Goal: Task Accomplishment & Management: Use online tool/utility

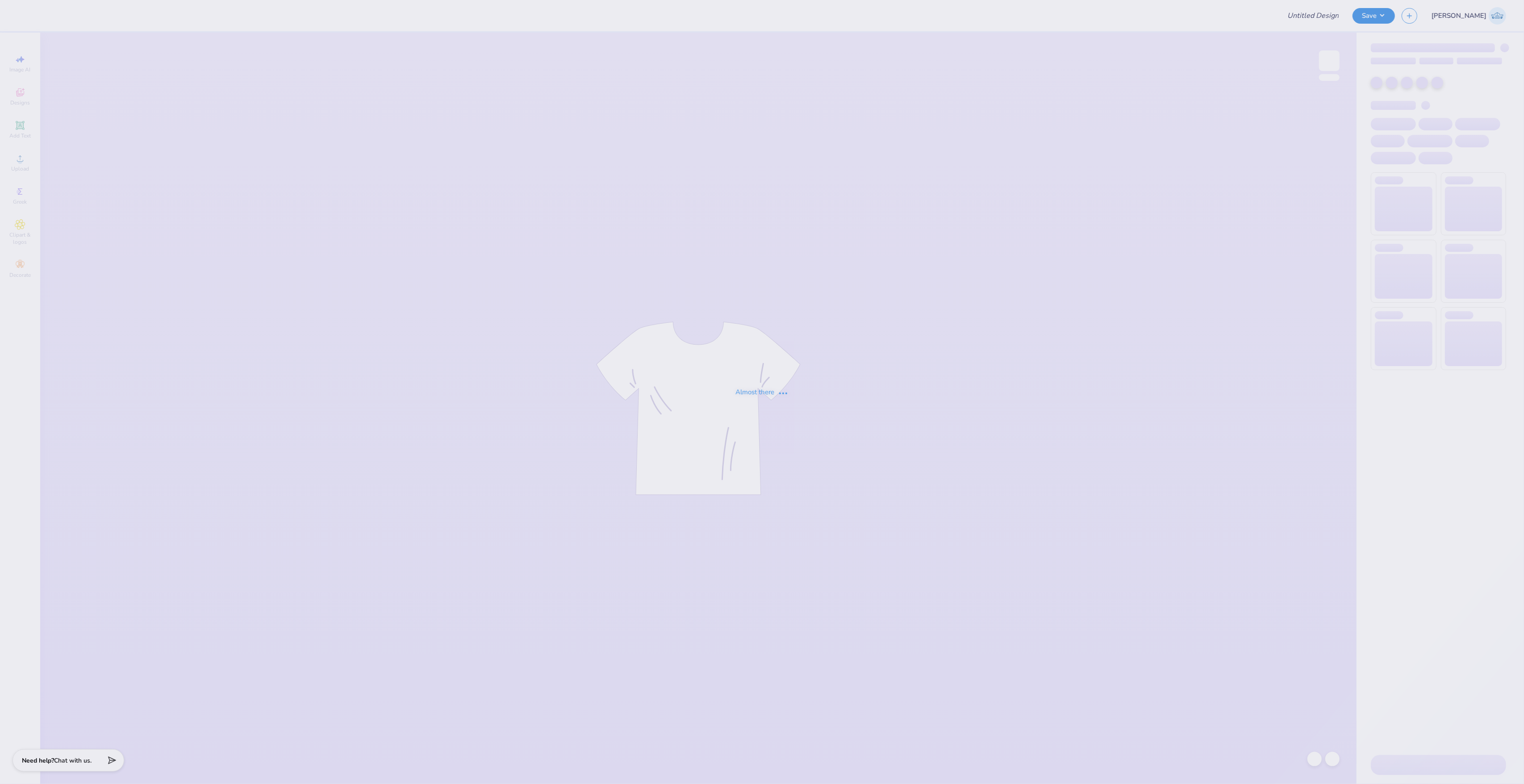
type input "[GEOGRAPHIC_DATA] : [PERSON_NAME]"
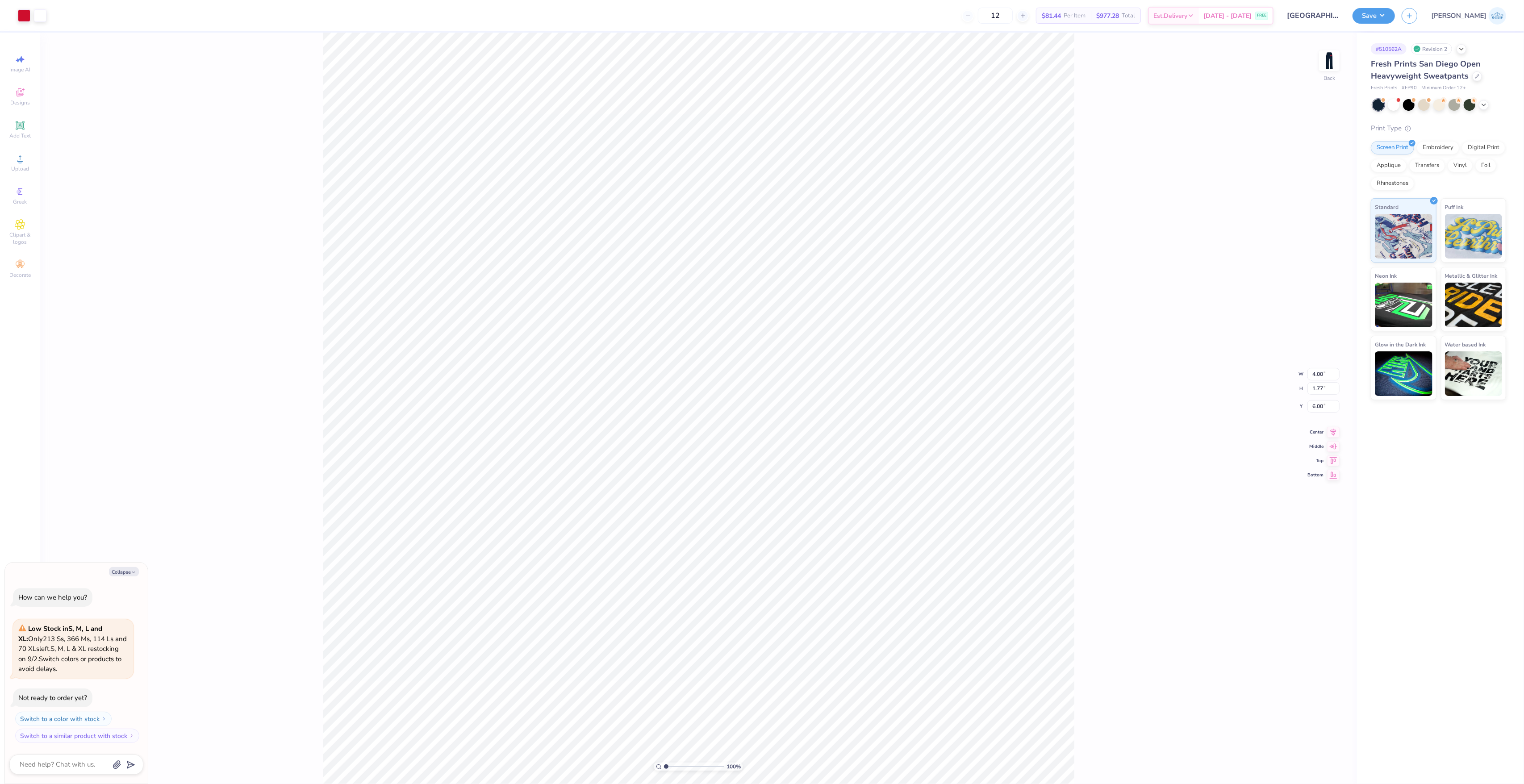
type textarea "x"
drag, startPoint x: 670, startPoint y: 768, endPoint x: 672, endPoint y: 763, distance: 5.4
type input "1.98"
click at [672, 763] on input "range" at bounding box center [694, 766] width 60 height 8
click at [25, 159] on div "Upload" at bounding box center [20, 163] width 31 height 26
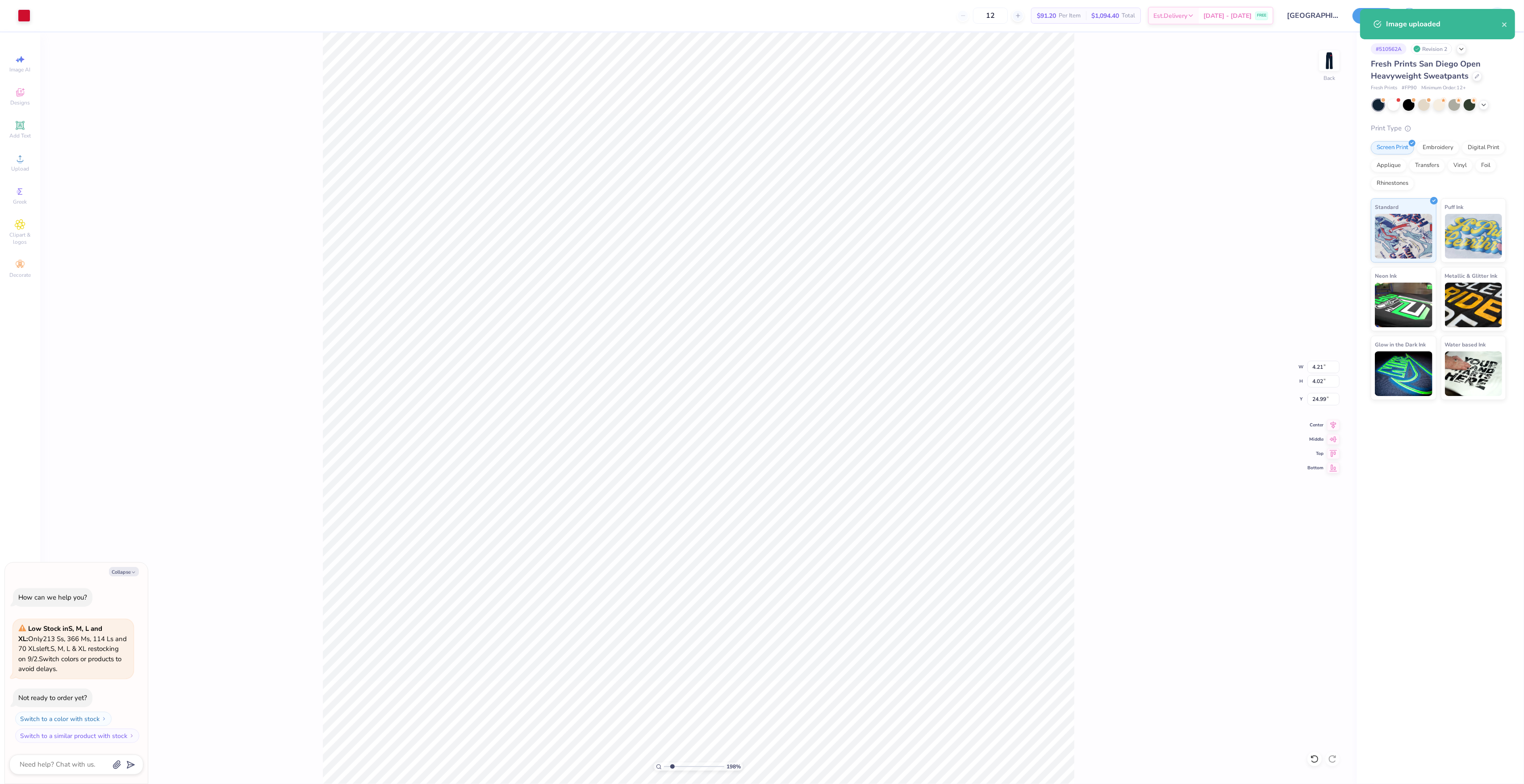
type textarea "x"
type input "11.30"
type textarea "x"
type input "0.88"
type input "0.79"
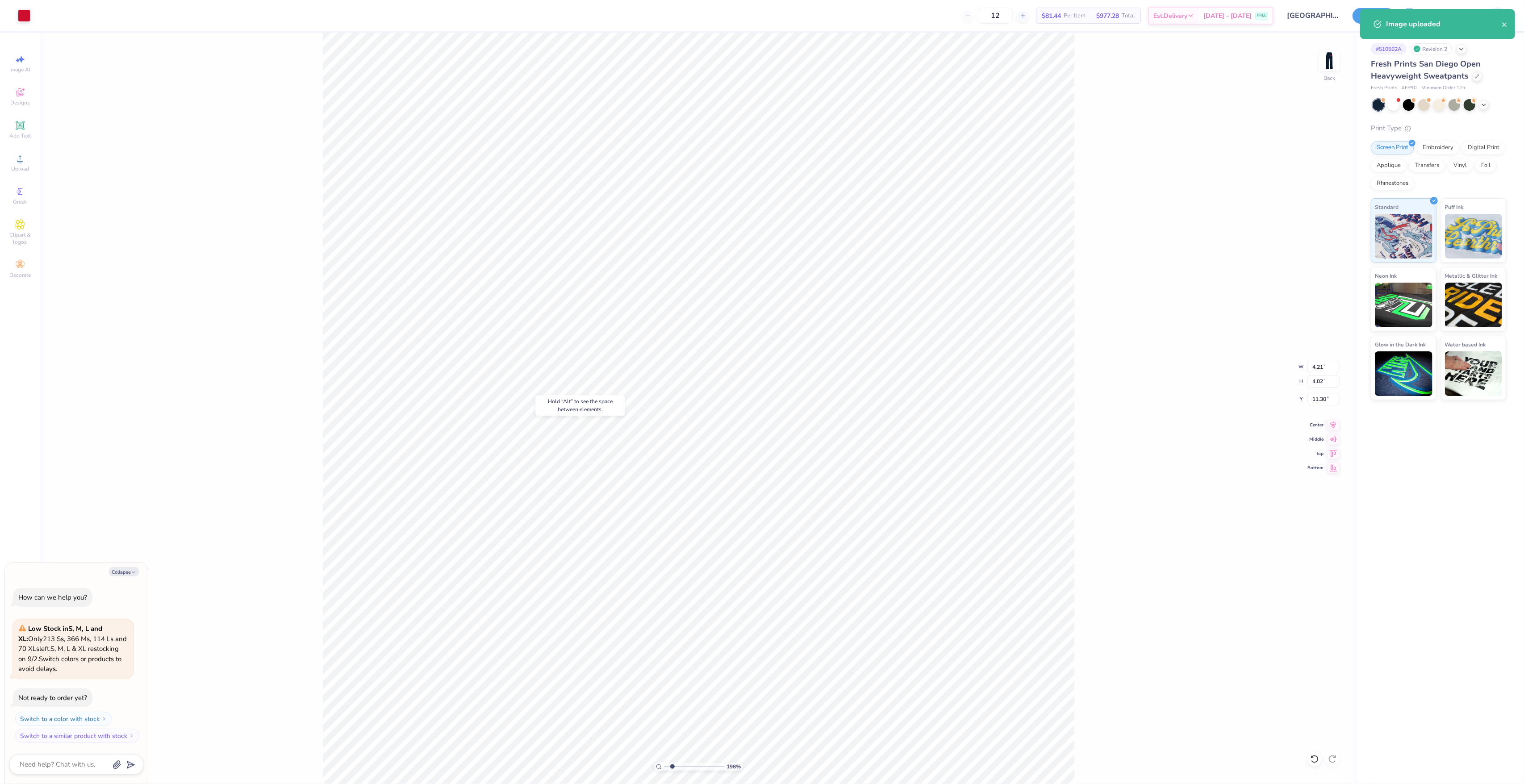
type input "6.32"
click at [1316, 367] on input "0.88" at bounding box center [1324, 367] width 32 height 12
type textarea "x"
type input "4.21"
type input "4.02"
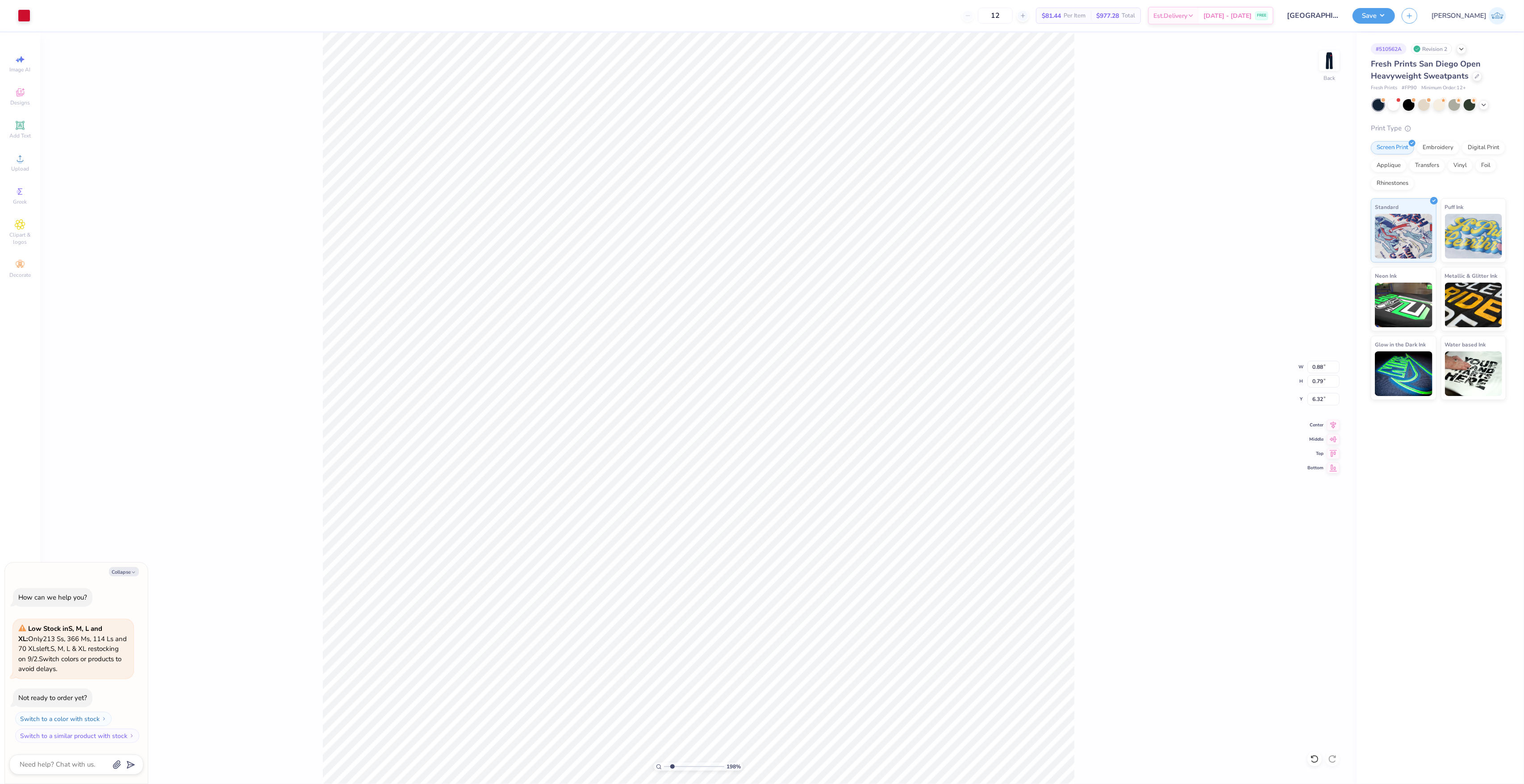
type input "11.30"
click at [1313, 362] on input "4.21" at bounding box center [1324, 367] width 32 height 12
paste input "0.88"
type input "0.88"
type textarea "x"
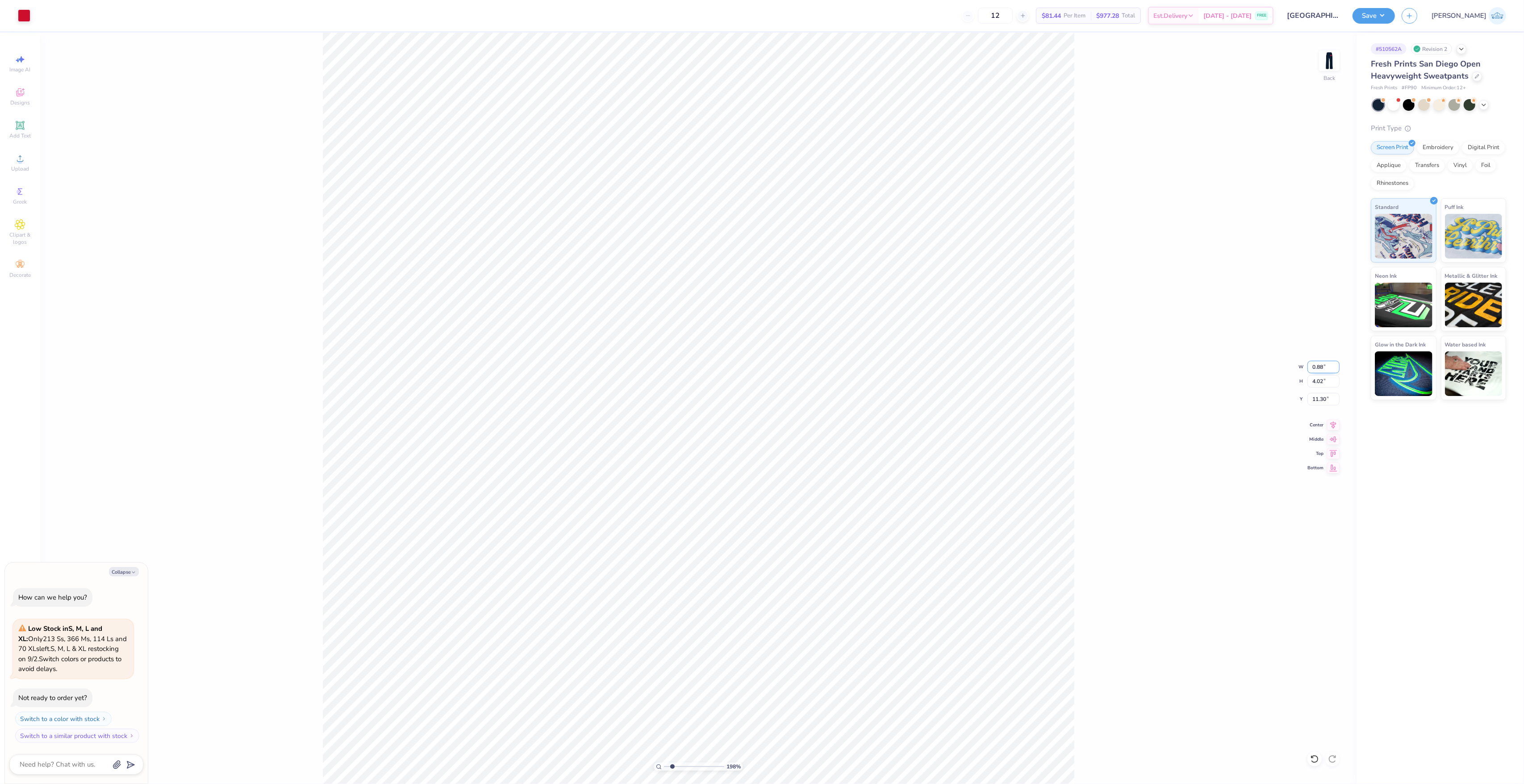
type input "0.84"
type input "12.89"
type textarea "x"
type input "8.05"
type textarea "x"
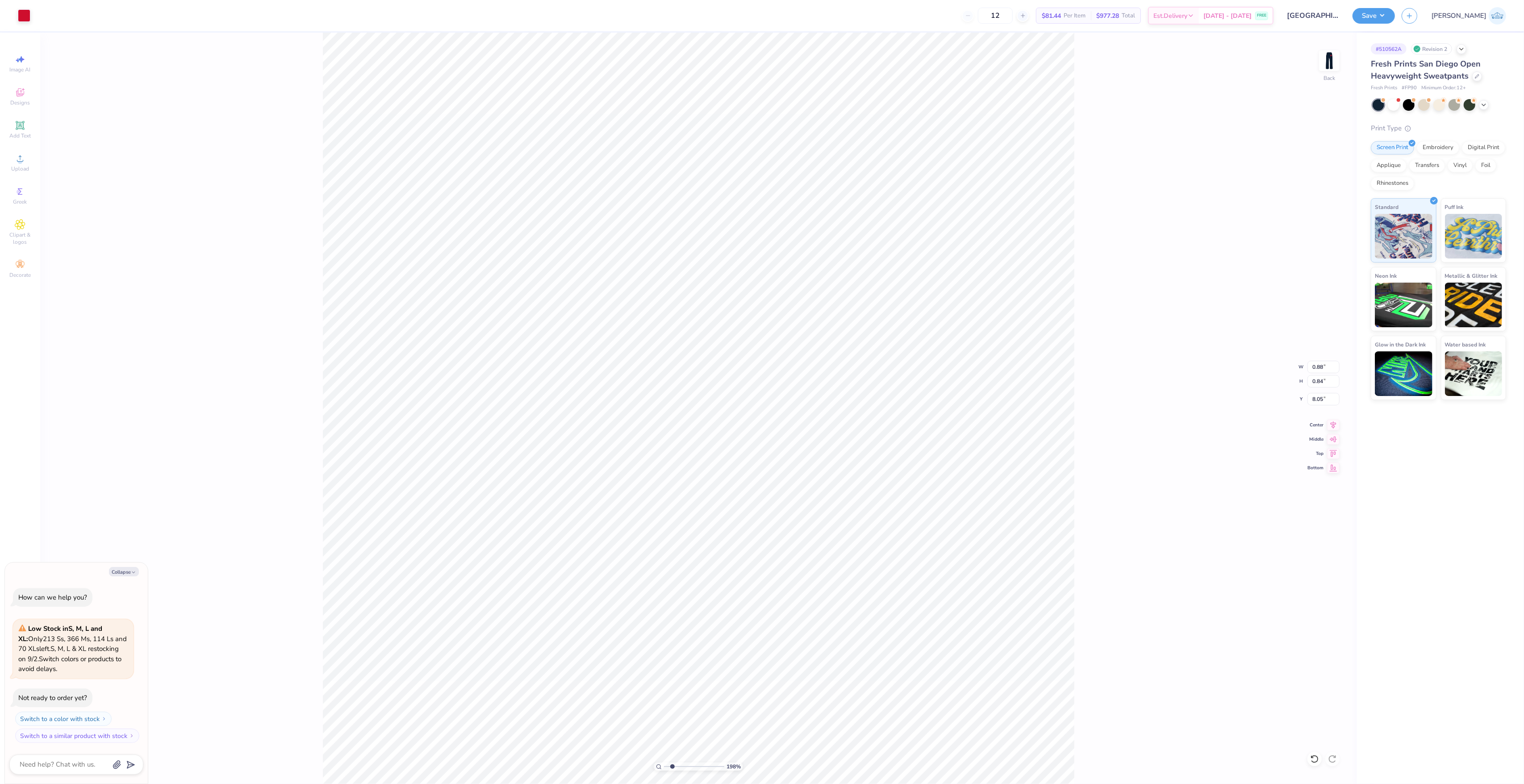
type input "8.13"
type textarea "x"
type input "0.79"
type input "6.32"
type textarea "x"
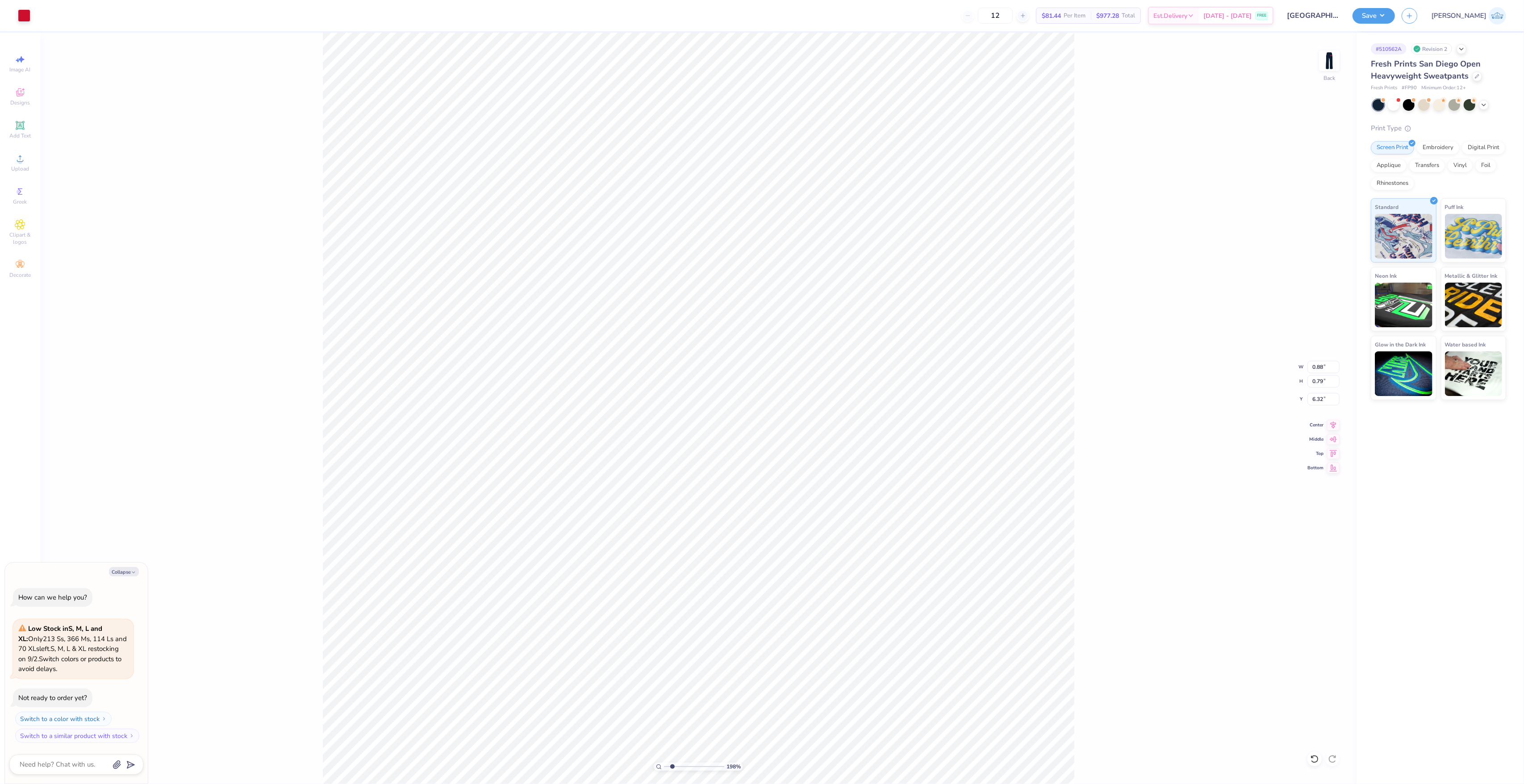
type input "6.38"
click at [1317, 757] on icon at bounding box center [1314, 759] width 9 height 9
type textarea "x"
type input "6.32"
click at [1313, 401] on input "6.32" at bounding box center [1324, 399] width 32 height 12
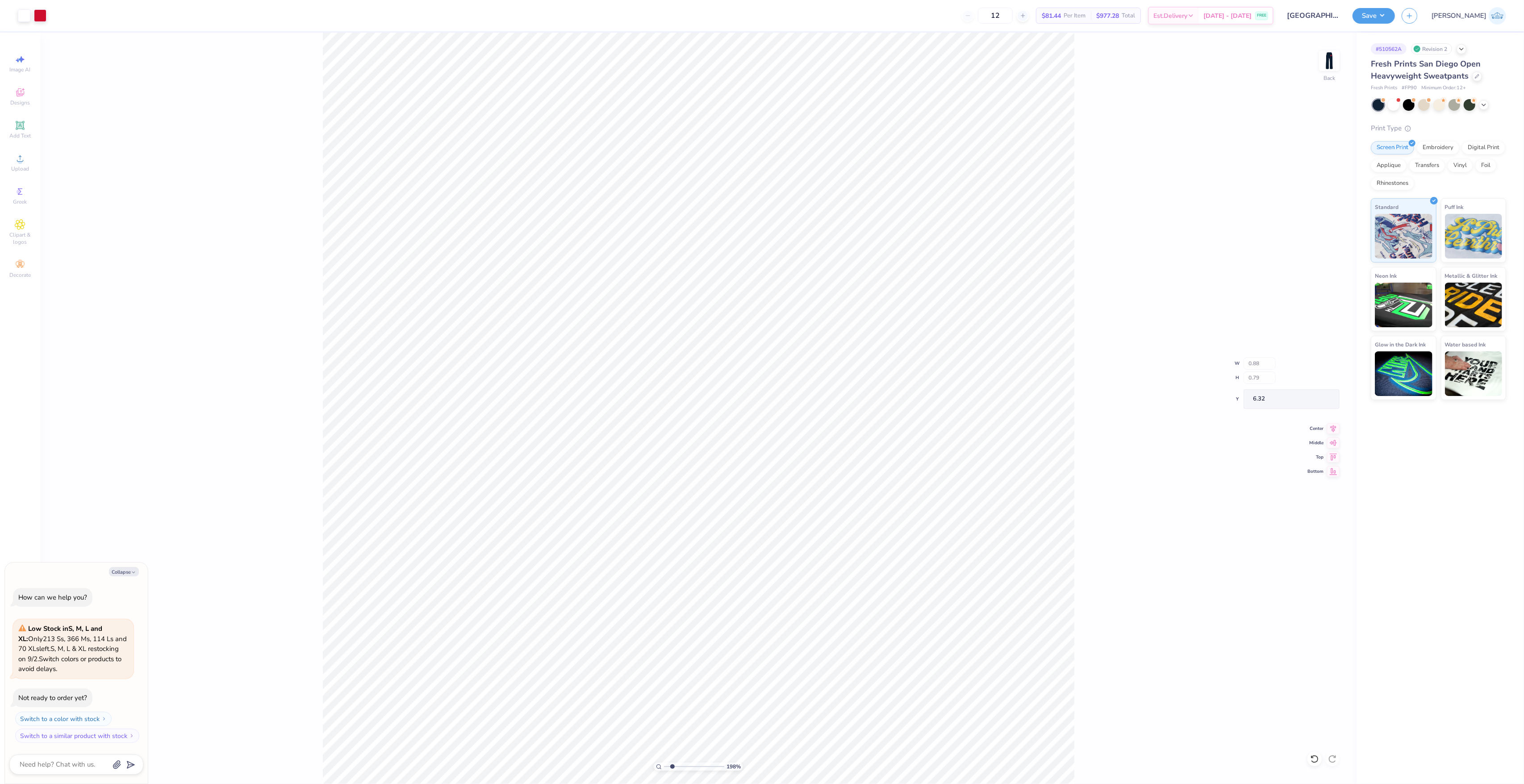
type textarea "x"
type input "0.84"
click at [1322, 400] on input "8.13" at bounding box center [1324, 399] width 32 height 12
paste input "6.32"
type input "6.32"
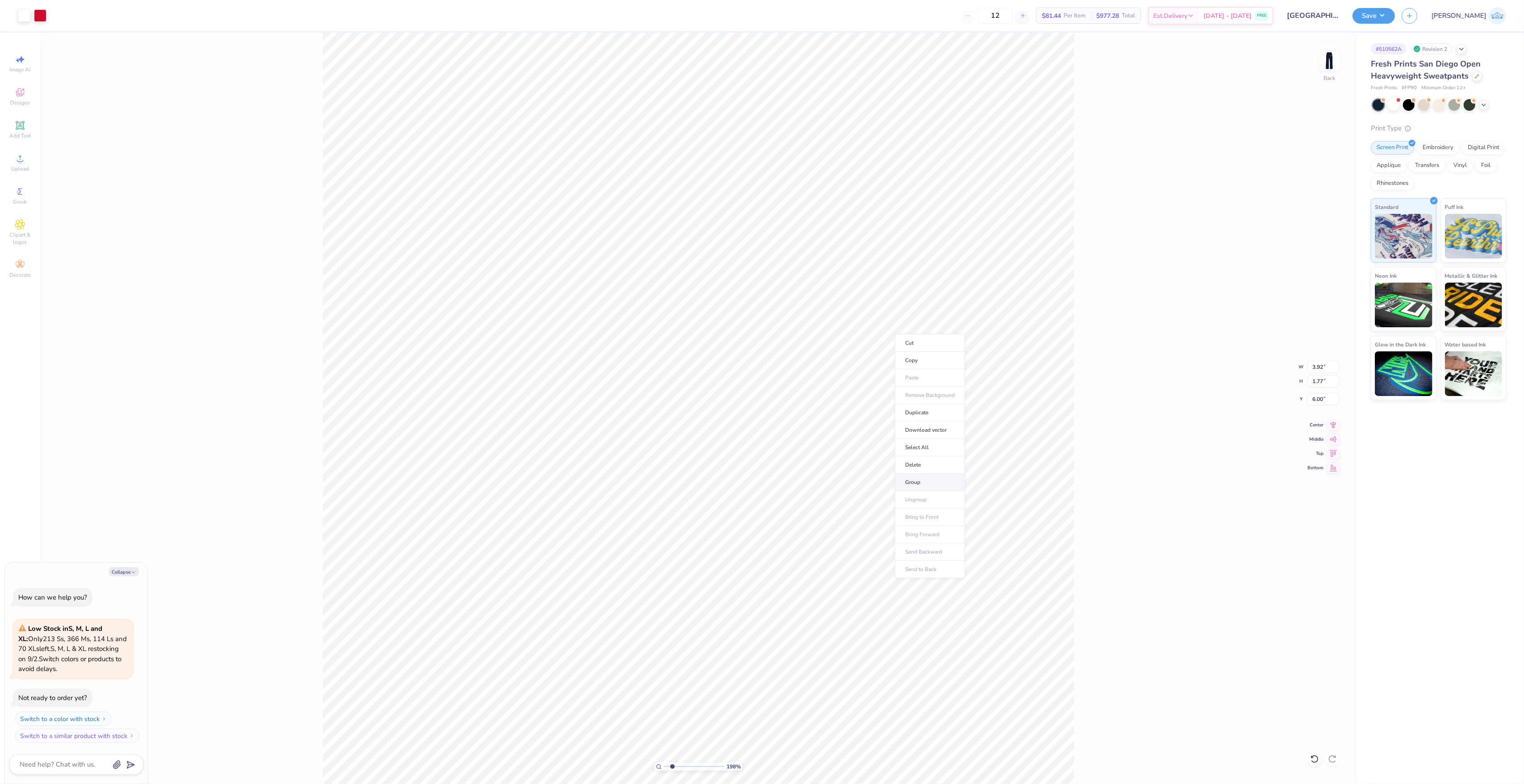
click at [940, 481] on li "Group" at bounding box center [930, 482] width 70 height 17
click at [1316, 761] on icon at bounding box center [1314, 759] width 9 height 9
type textarea "x"
type input "0.88"
type input "0.84"
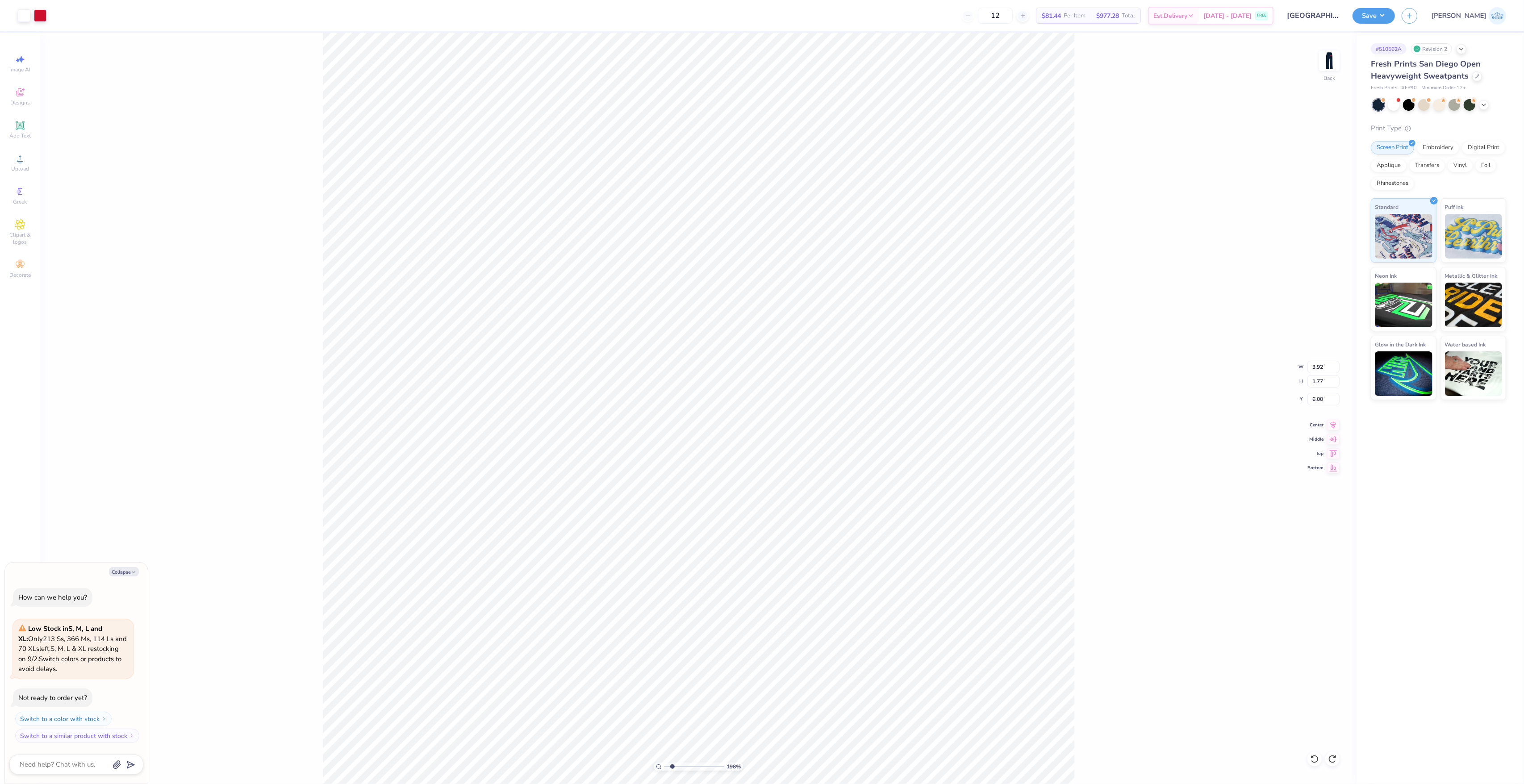
type input "6.32"
type textarea "x"
type input "6.33"
click at [934, 340] on li "Copy" at bounding box center [939, 337] width 70 height 17
click at [1334, 75] on div "Back" at bounding box center [1329, 66] width 20 height 32
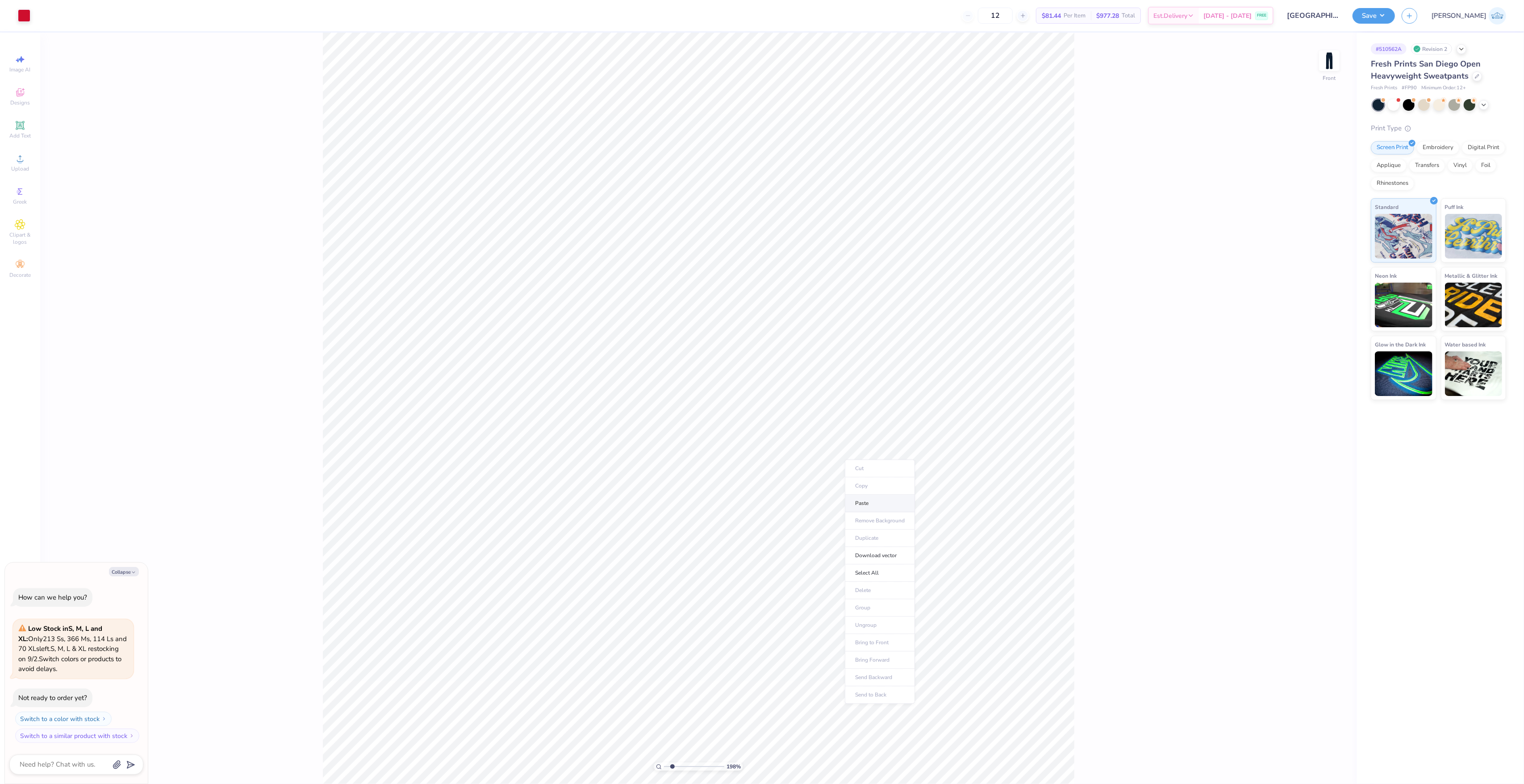
click at [877, 507] on li "Paste" at bounding box center [879, 503] width 70 height 17
type textarea "x"
type input "5.00"
type input "4.52"
type input "6.00"
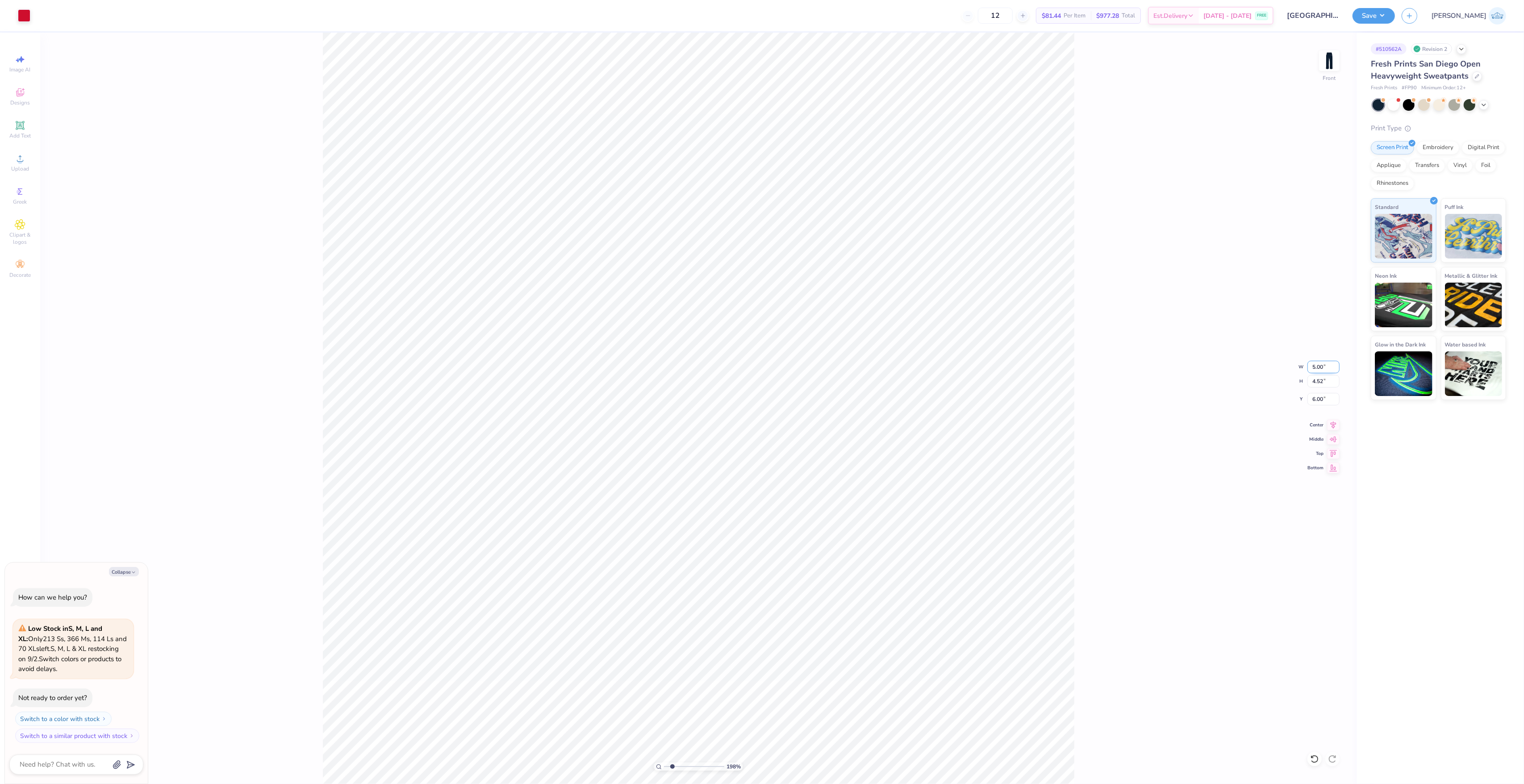
click at [1319, 368] on input "5.00" at bounding box center [1324, 367] width 32 height 12
type textarea "x"
click at [1316, 363] on input "0.88" at bounding box center [1324, 367] width 32 height 12
paste input "5.00"
type input "5.00"
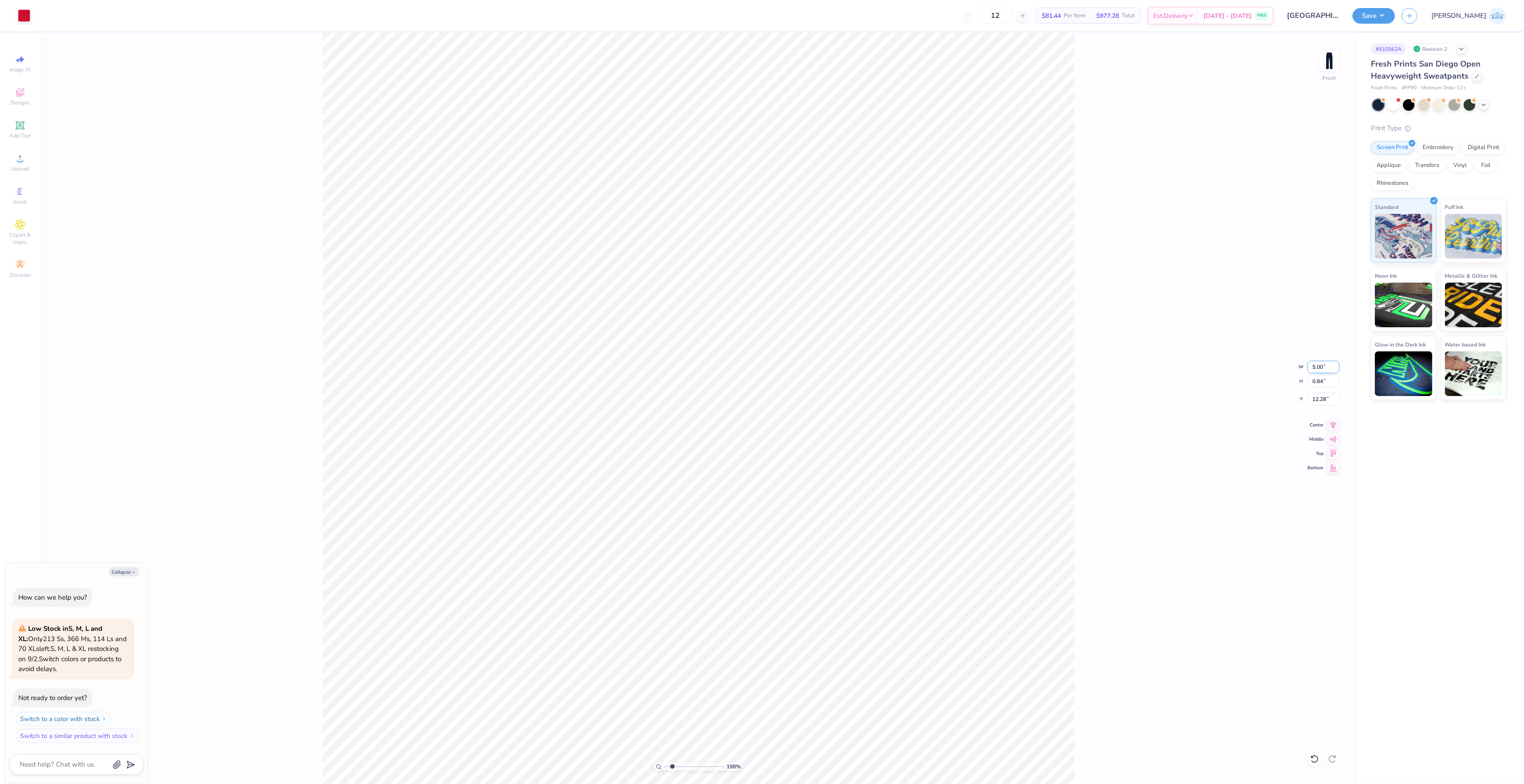
type textarea "x"
type input "4.78"
type input "10.31"
type textarea "x"
type input "10.34"
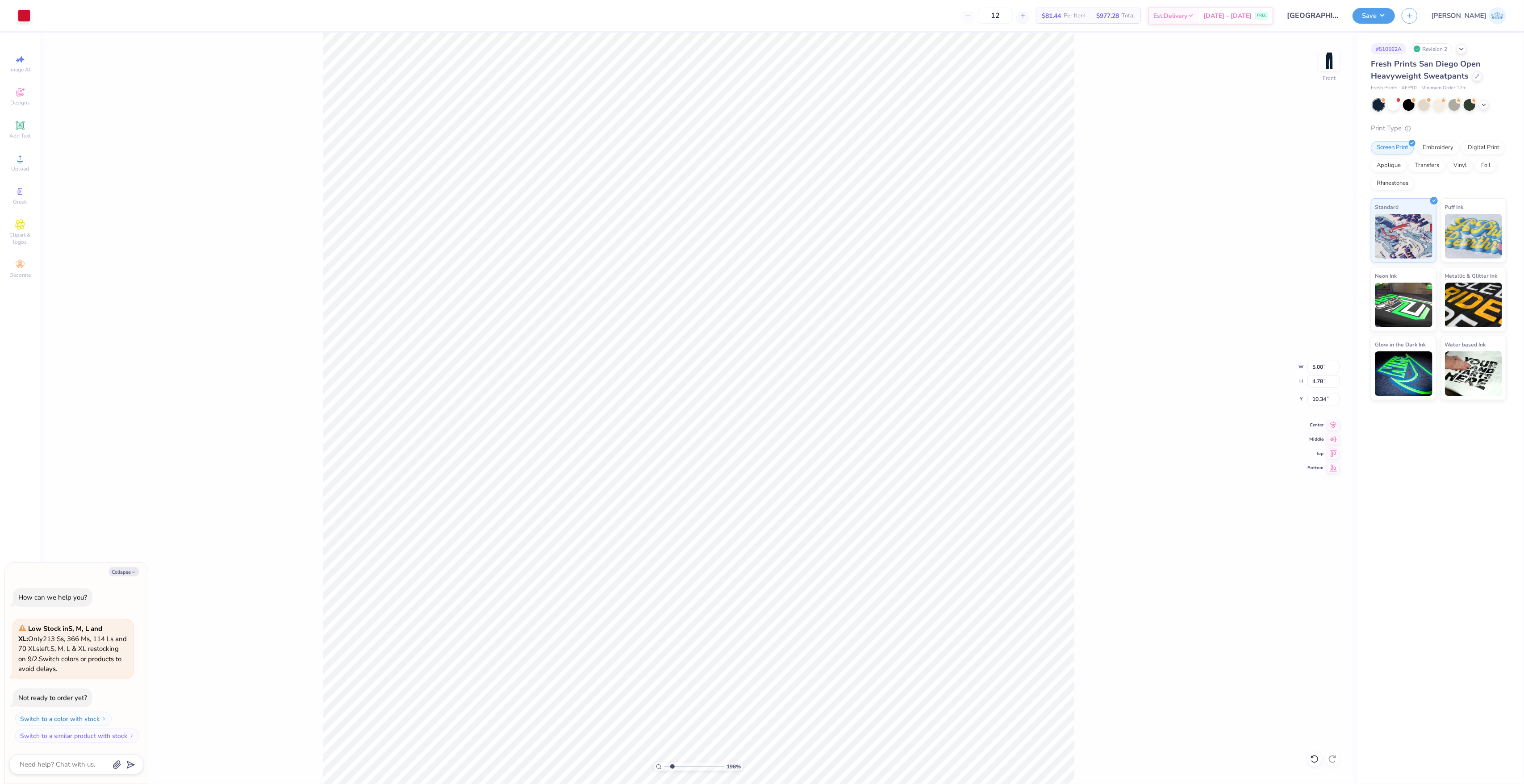
type textarea "x"
type input "4.52"
type input "6.00"
type textarea "x"
click at [1317, 402] on input "10.34" at bounding box center [1324, 399] width 32 height 12
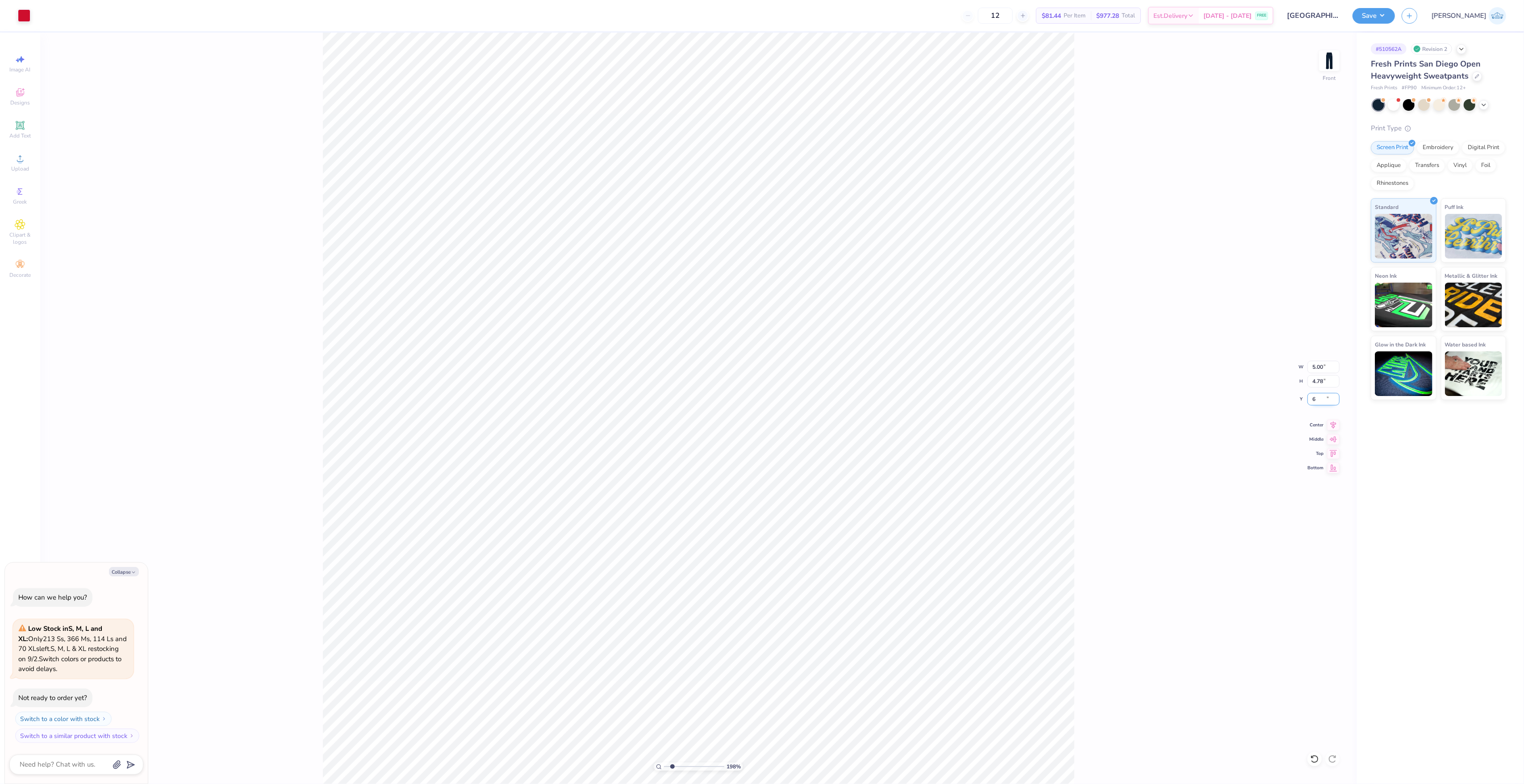
type input "6"
type textarea "x"
type input "6.00"
type textarea "x"
drag, startPoint x: 661, startPoint y: 765, endPoint x: 647, endPoint y: 768, distance: 14.3
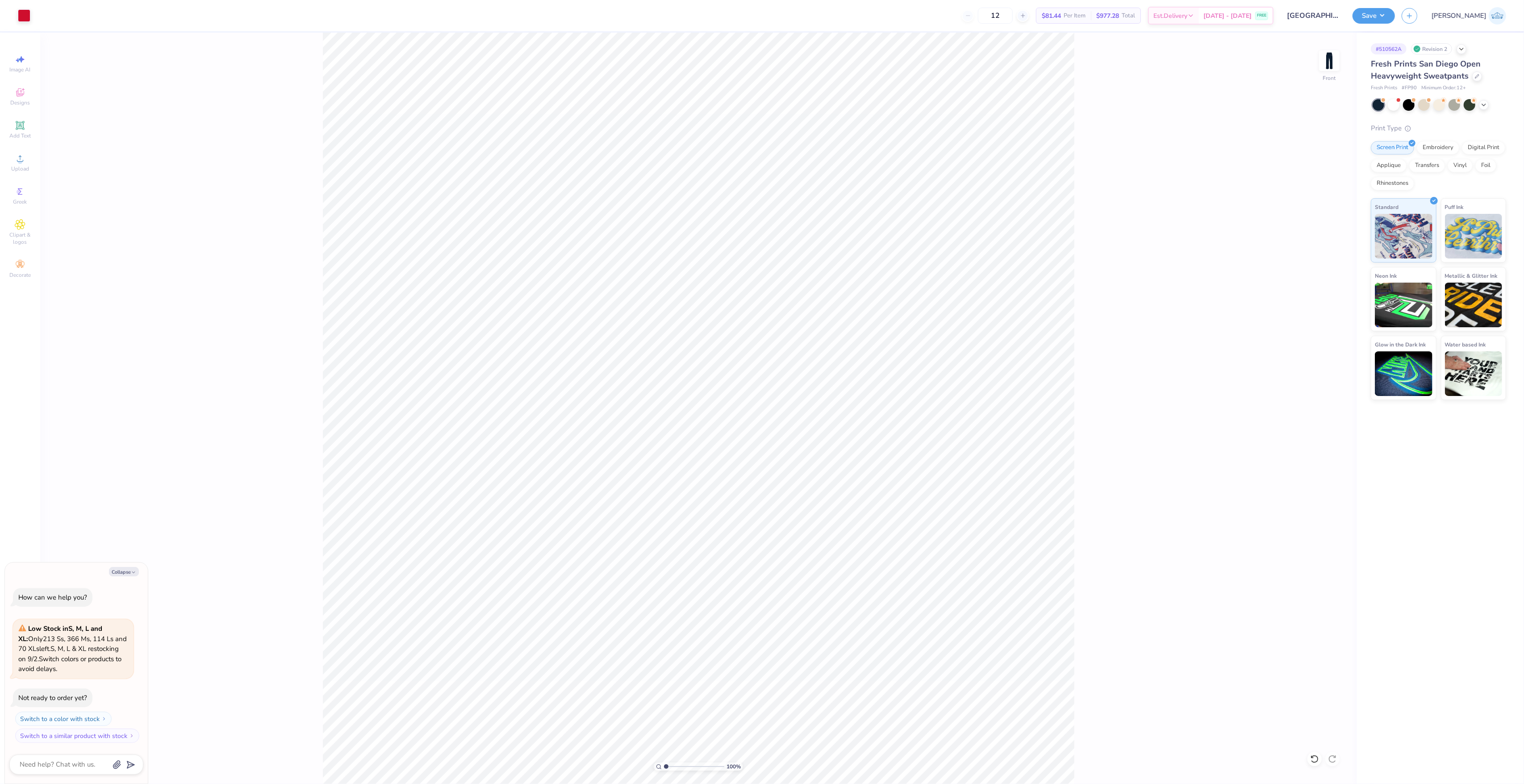
type input "1"
click at [664, 768] on input "range" at bounding box center [694, 766] width 60 height 8
click at [1333, 63] on img at bounding box center [1329, 61] width 36 height 36
drag, startPoint x: 827, startPoint y: 329, endPoint x: 1262, endPoint y: 392, distance: 439.5
click at [827, 330] on li "Group" at bounding box center [810, 326] width 70 height 17
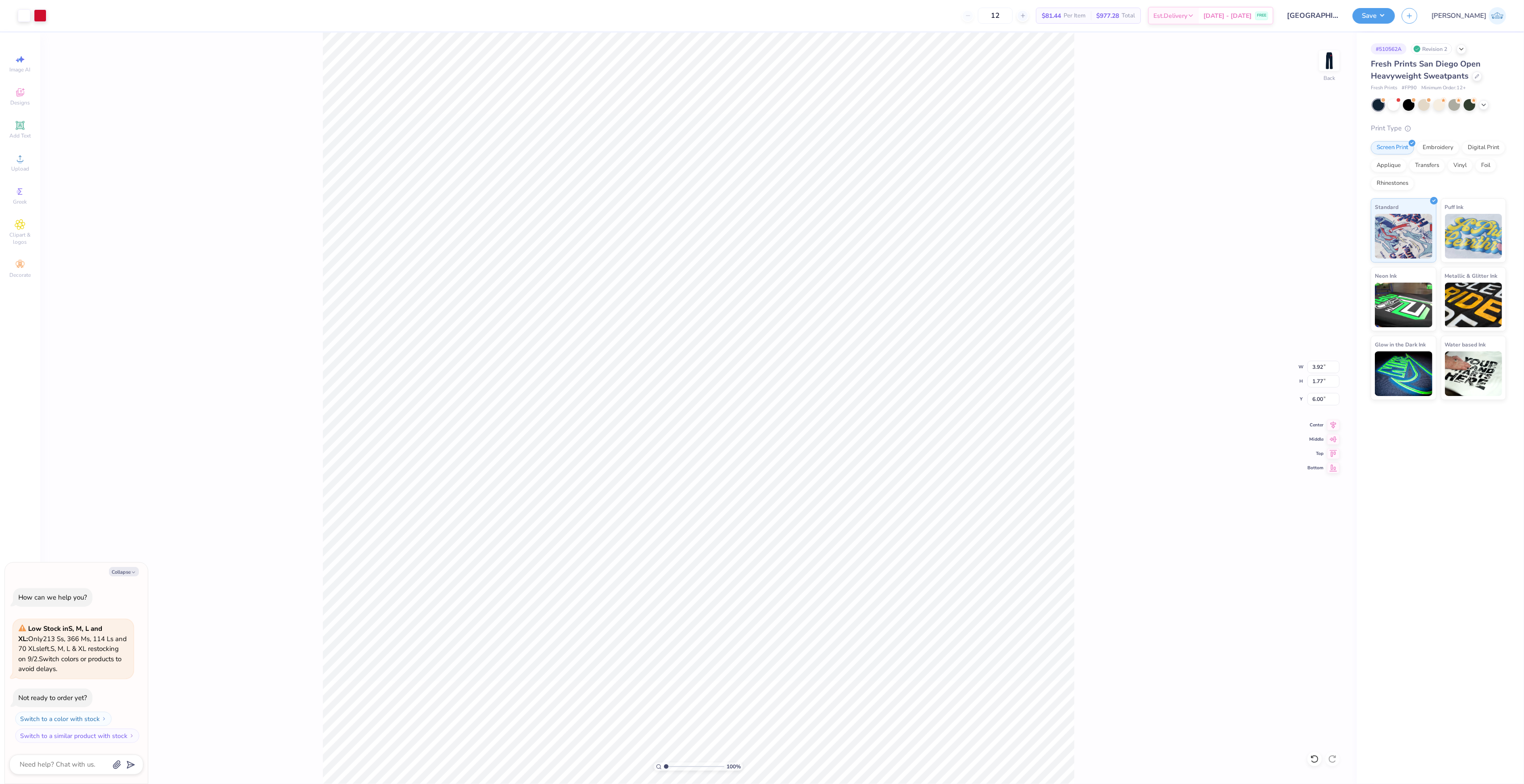
type textarea "x"
click at [1313, 367] on input "3.92" at bounding box center [1324, 367] width 32 height 12
type input "5"
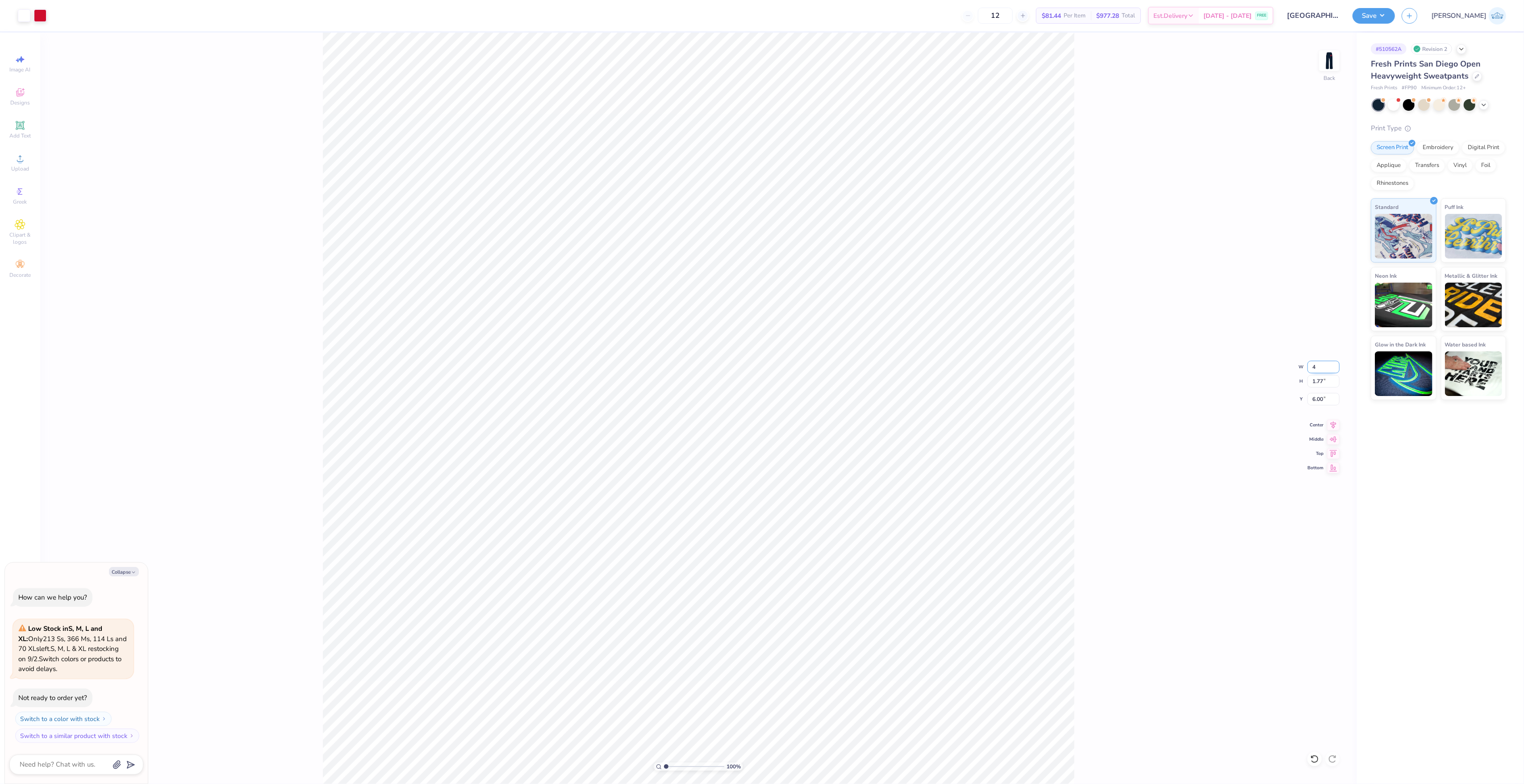
type input "4"
type textarea "x"
type input "4.00"
type input "1.81"
click at [1322, 397] on input "5.98" at bounding box center [1324, 399] width 32 height 12
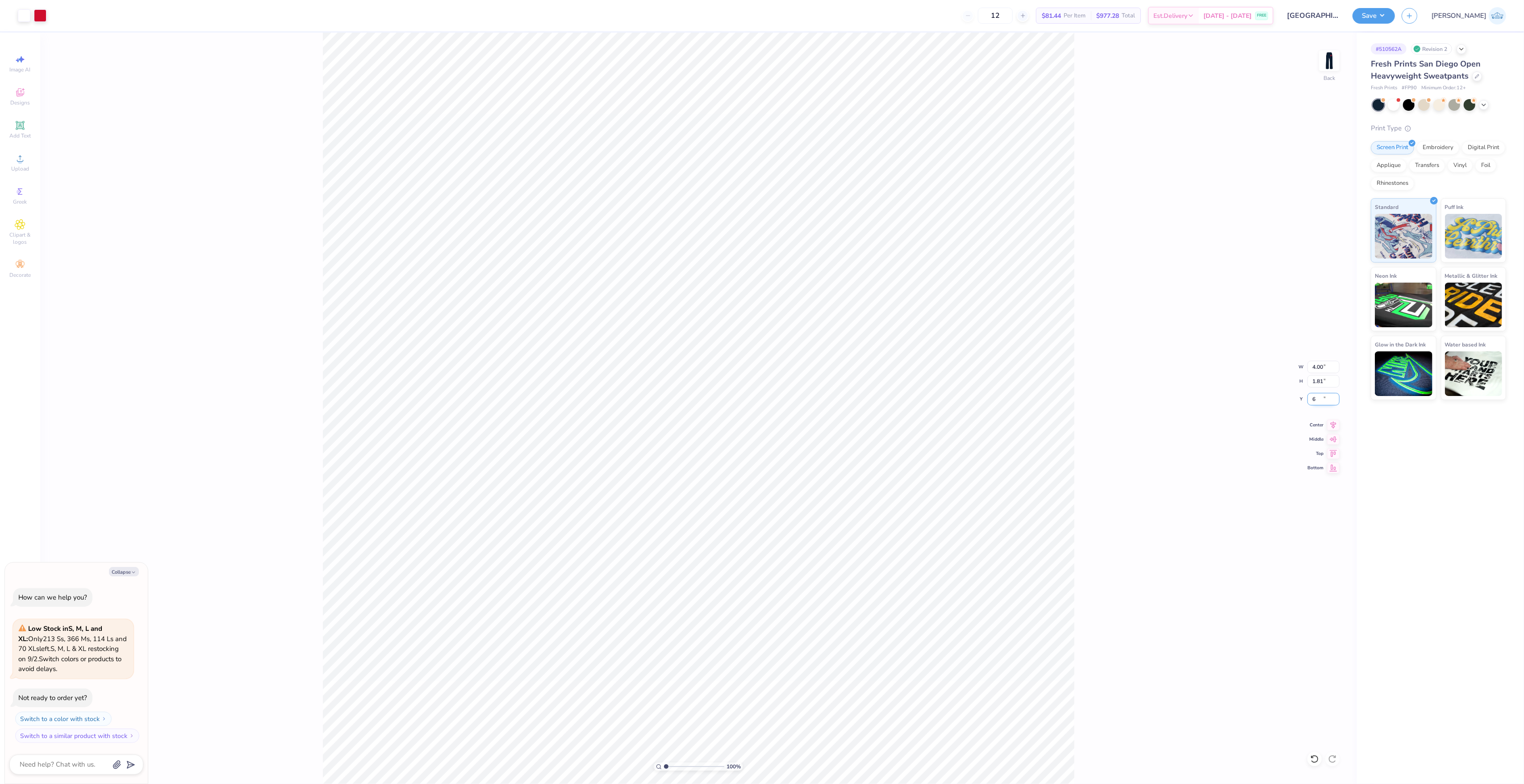
type input "6"
type textarea "x"
type input "6.00"
click at [1395, 16] on button "Save" at bounding box center [1374, 14] width 42 height 16
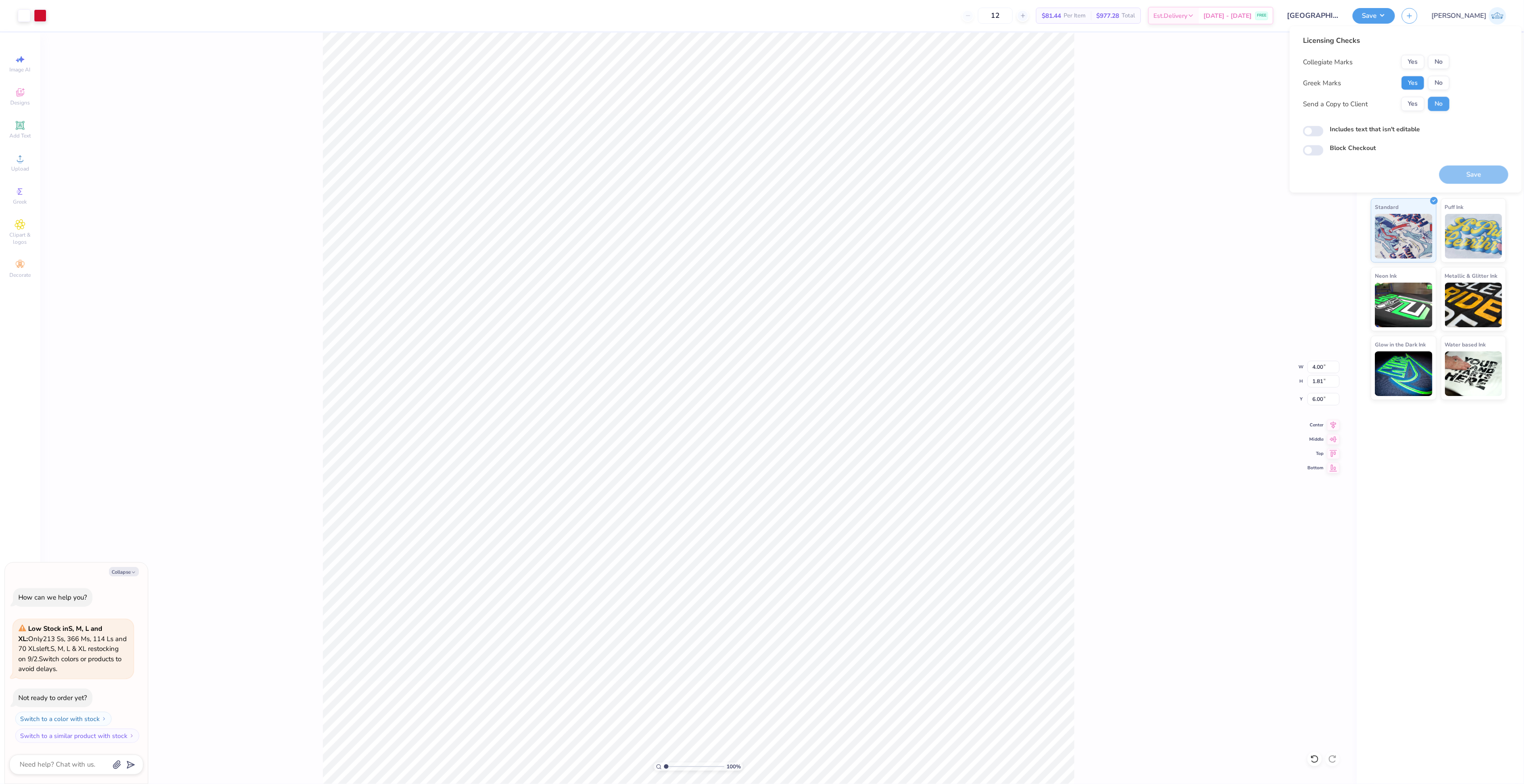
drag, startPoint x: 1417, startPoint y: 84, endPoint x: 1427, endPoint y: 72, distance: 15.6
click at [1418, 84] on button "Yes" at bounding box center [1412, 82] width 23 height 14
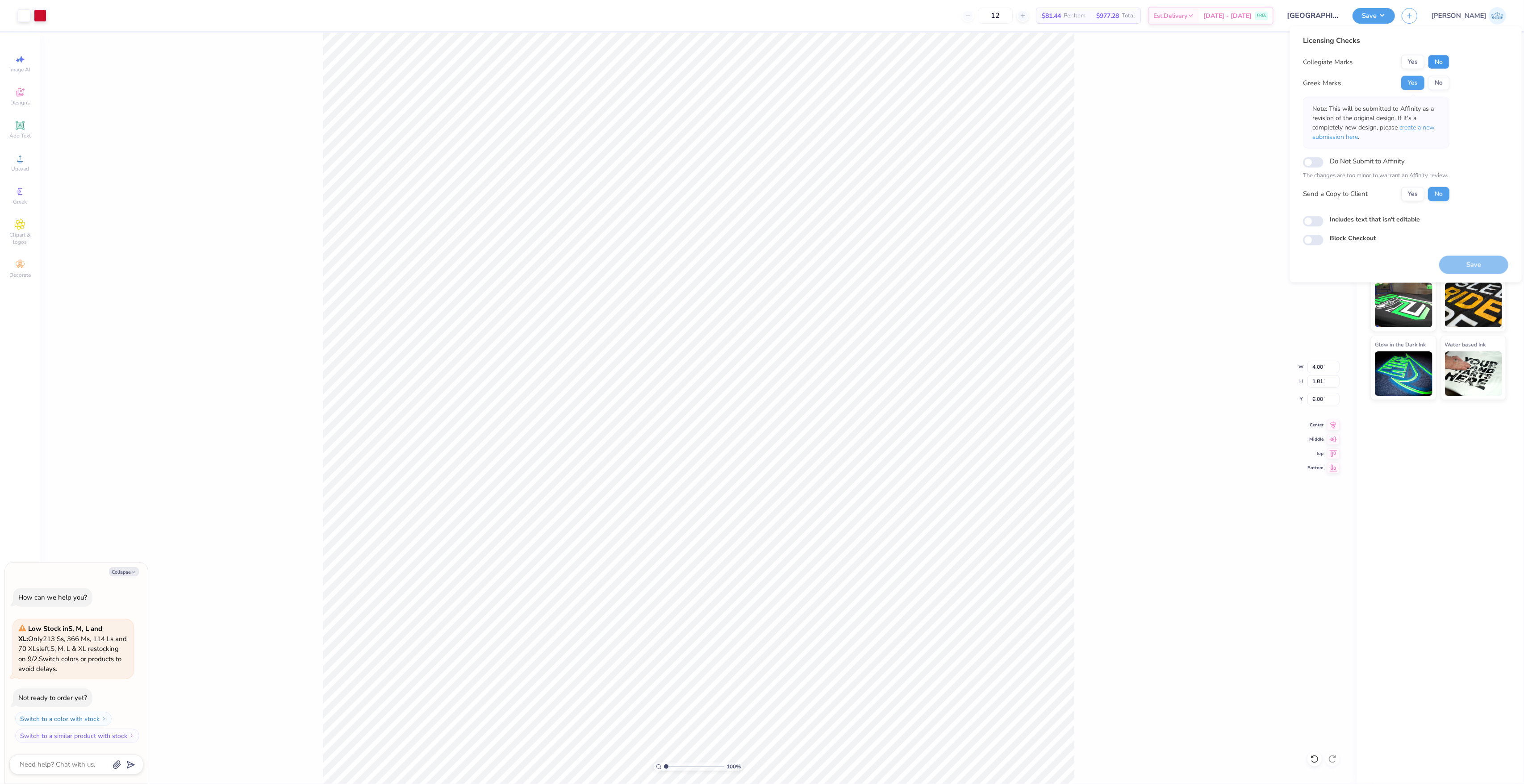
click at [1440, 55] on button "No" at bounding box center [1438, 62] width 22 height 14
click at [1420, 190] on button "Yes" at bounding box center [1412, 194] width 23 height 14
type textarea "x"
click at [1308, 220] on input "Includes text that isn't editable" at bounding box center [1313, 221] width 20 height 11
checkbox input "true"
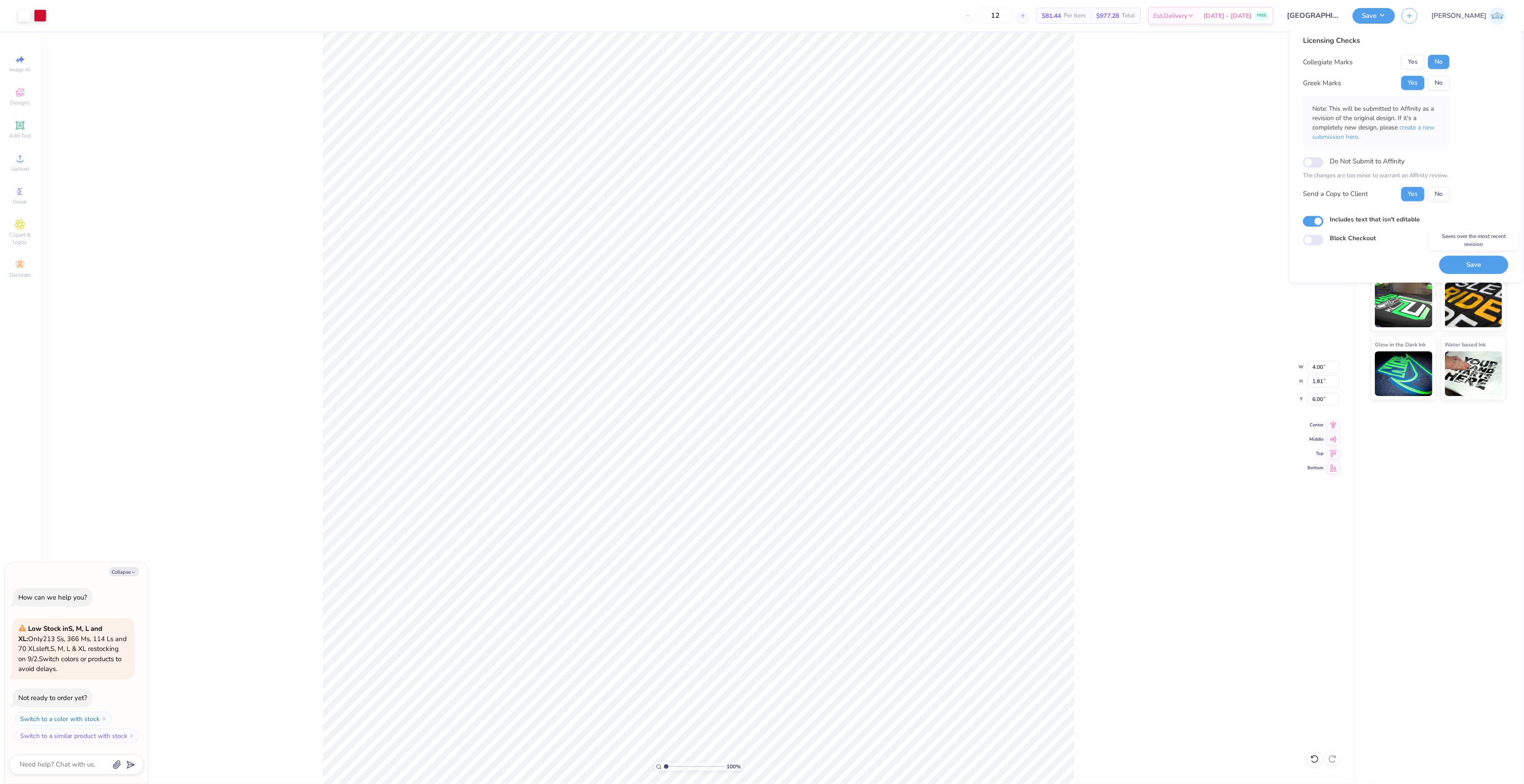
drag, startPoint x: 1477, startPoint y: 259, endPoint x: 1182, endPoint y: 630, distance: 474.0
click at [1477, 258] on button "Save" at bounding box center [1474, 265] width 69 height 19
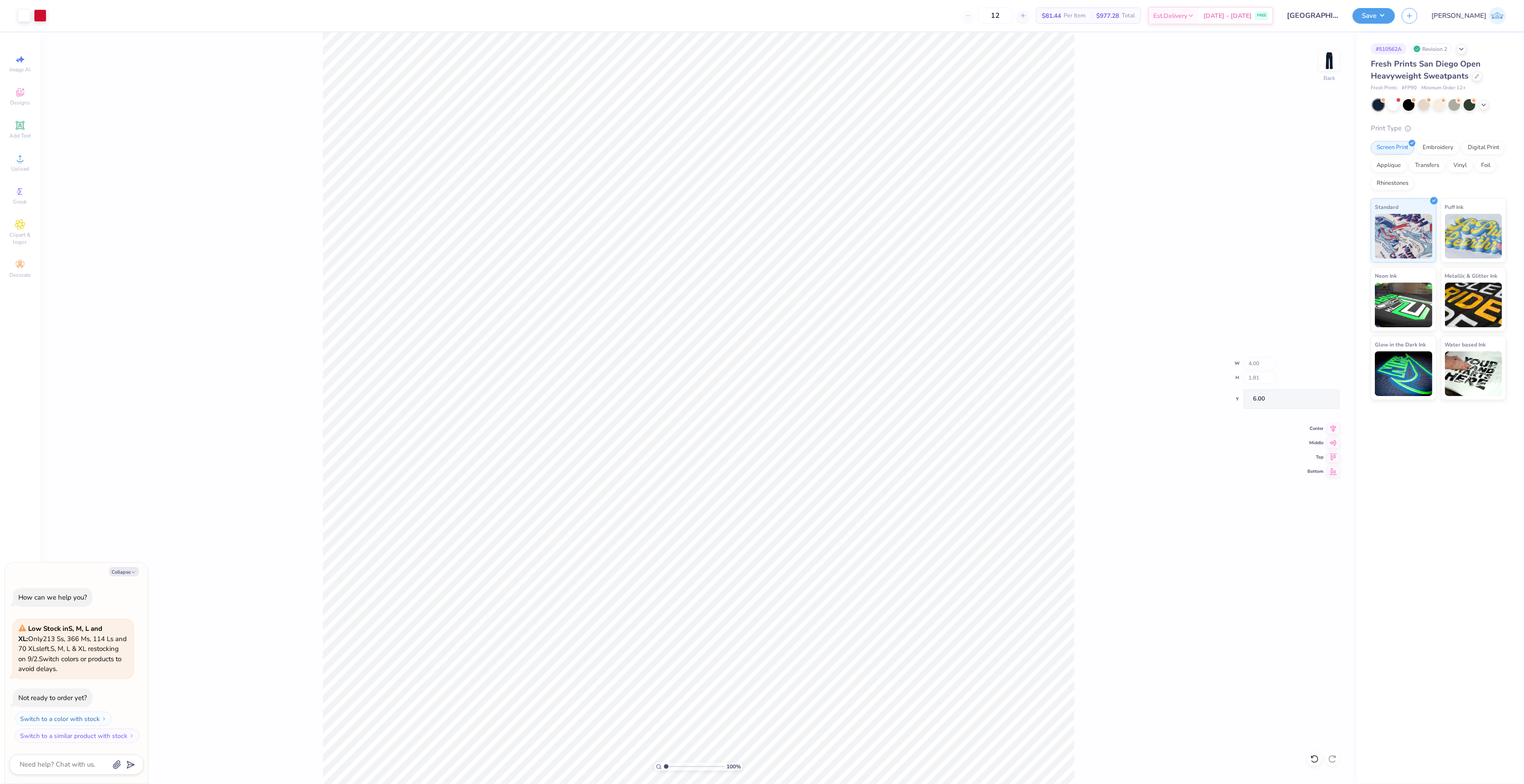
type textarea "x"
click at [1313, 363] on input "4.00" at bounding box center [1324, 367] width 32 height 12
type input "3.5"
type textarea "x"
type input "3.50"
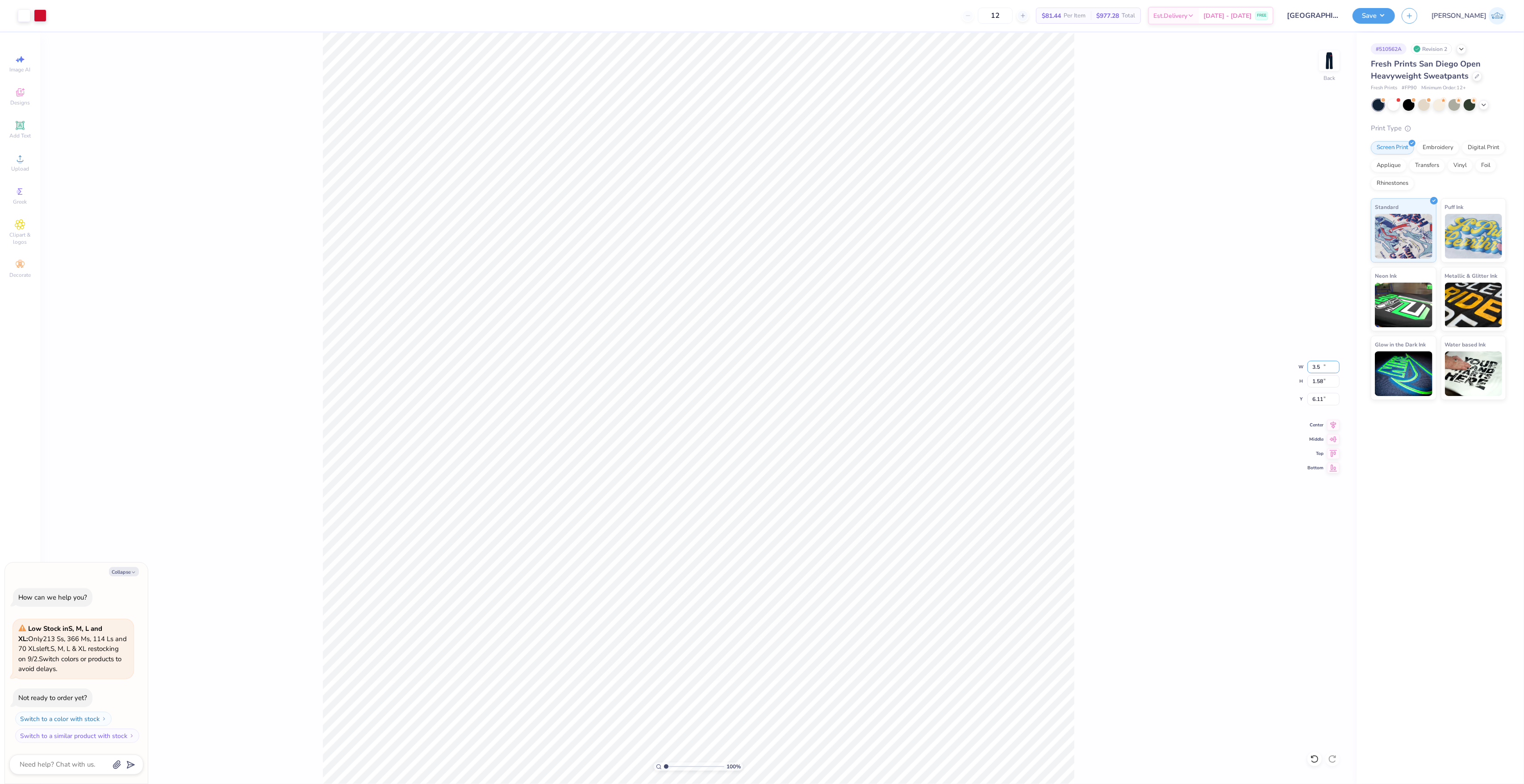
type input "1.58"
click at [1318, 398] on input "6.11" at bounding box center [1324, 399] width 32 height 12
type input "6"
type textarea "x"
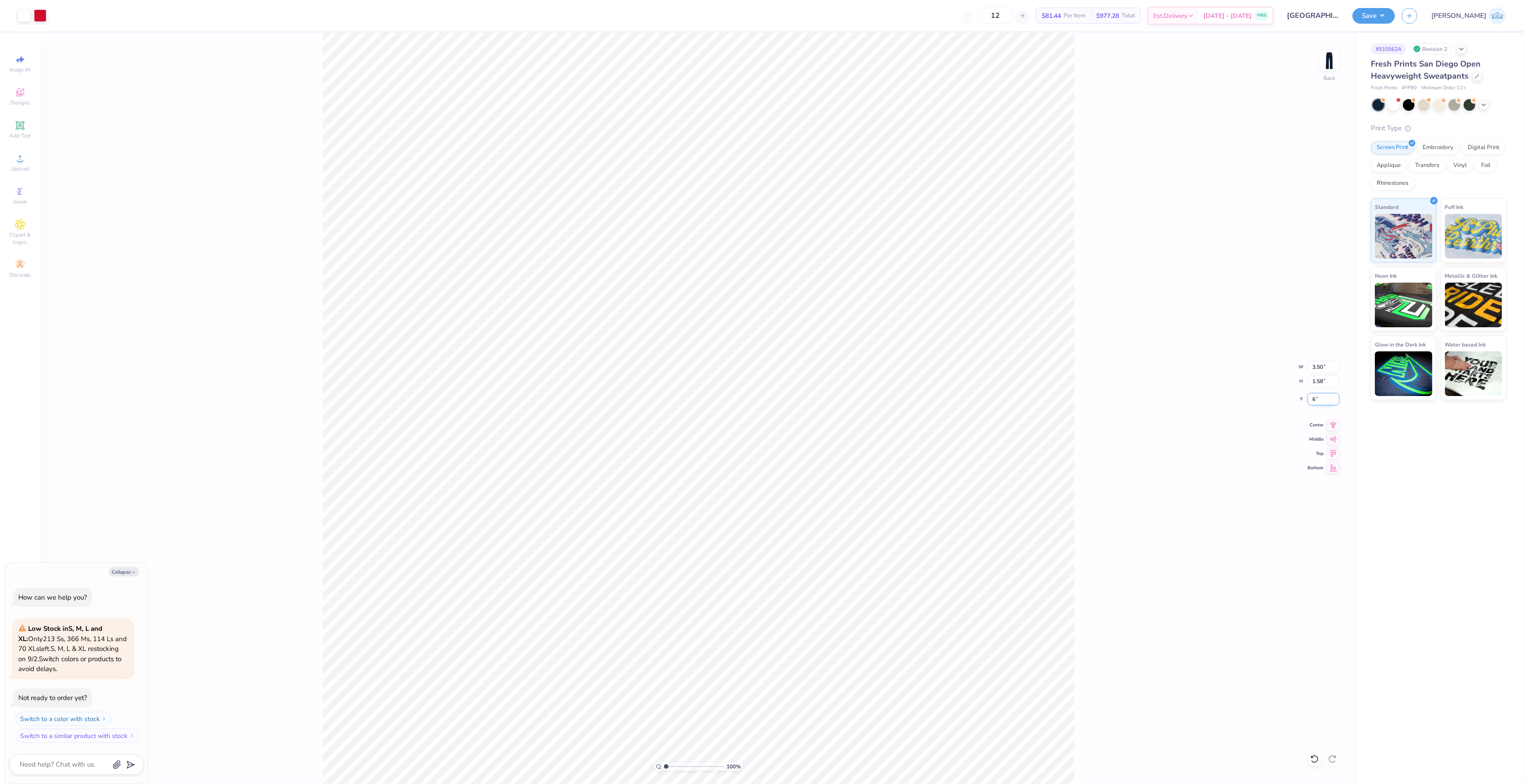
type input "6.00"
click at [1395, 13] on button "Save" at bounding box center [1374, 14] width 42 height 16
type textarea "x"
